Goal: Task Accomplishment & Management: Use online tool/utility

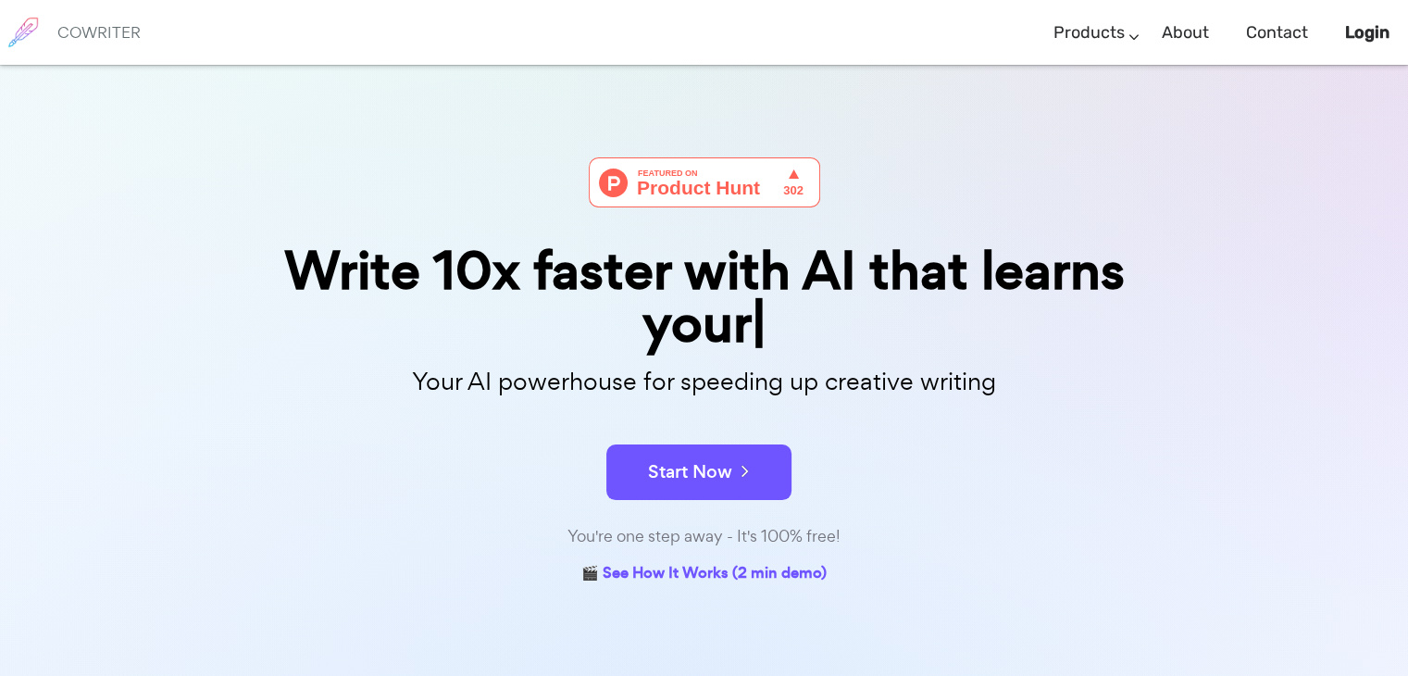
click at [773, 401] on p "Your AI powerhouse for speeding up creative writing" at bounding box center [705, 382] width 926 height 40
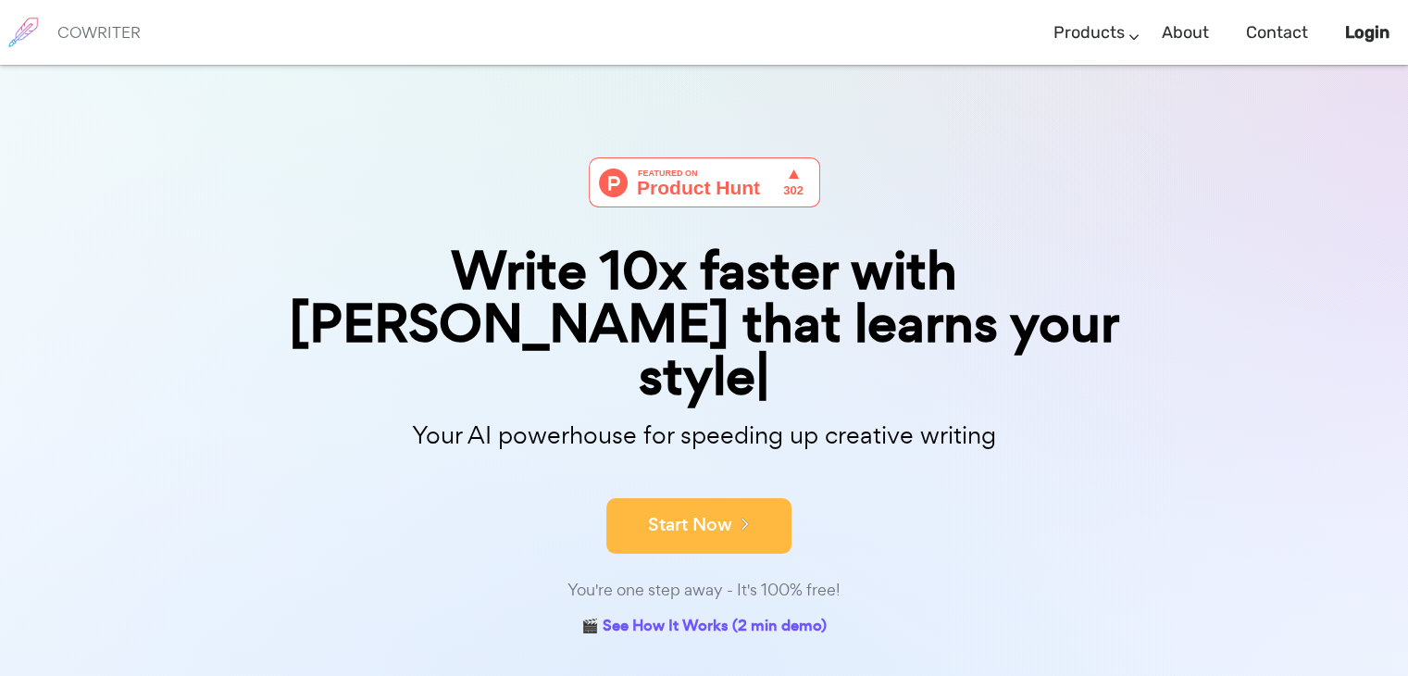
click at [689, 498] on button "Start Now" at bounding box center [698, 526] width 185 height 56
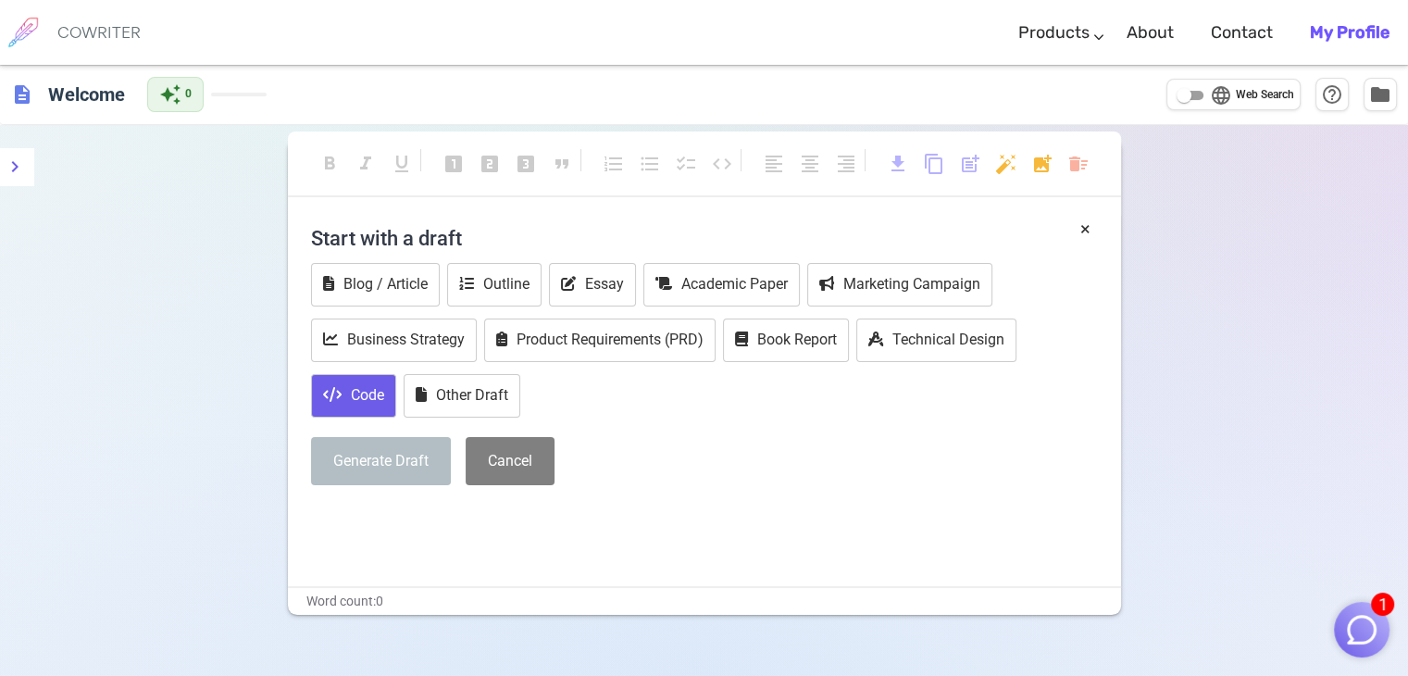
click at [363, 383] on button "Code" at bounding box center [353, 396] width 85 height 44
